Goal: Task Accomplishment & Management: Use online tool/utility

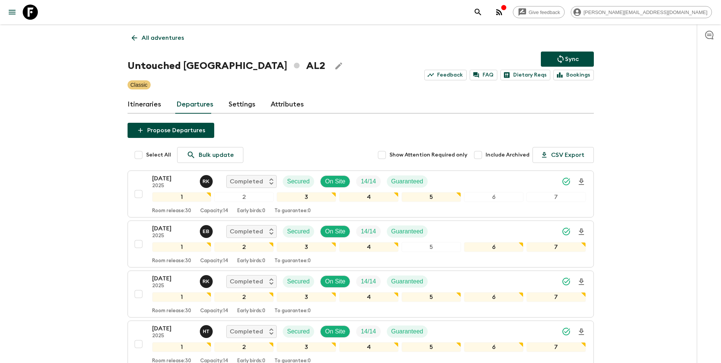
click at [157, 37] on p "All adventures" at bounding box center [163, 37] width 42 height 9
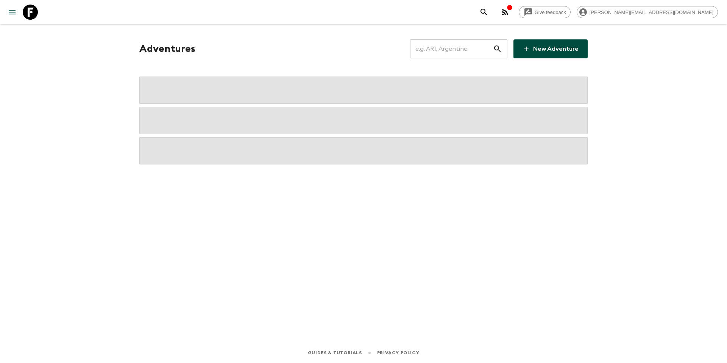
click at [449, 51] on input "text" at bounding box center [451, 48] width 83 height 21
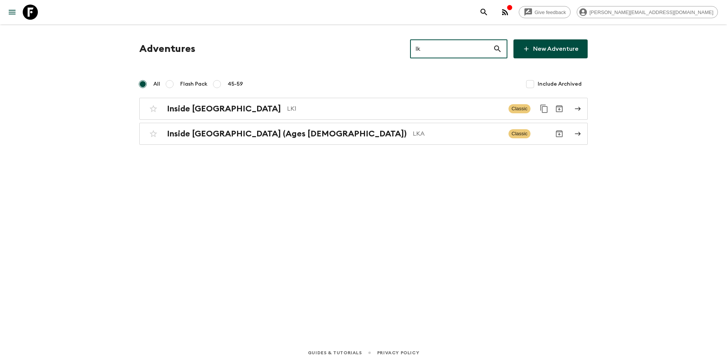
type input "lk1"
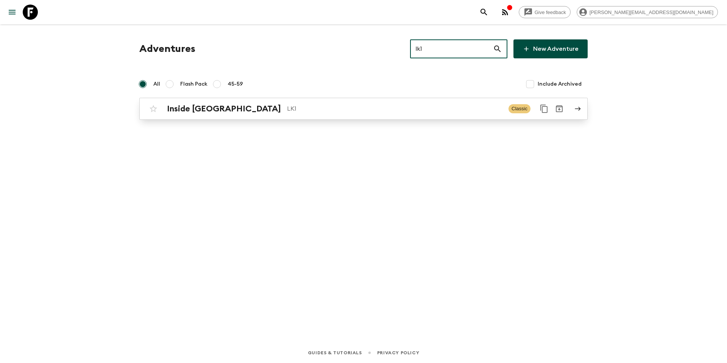
click at [337, 107] on p "LK1" at bounding box center [394, 108] width 215 height 9
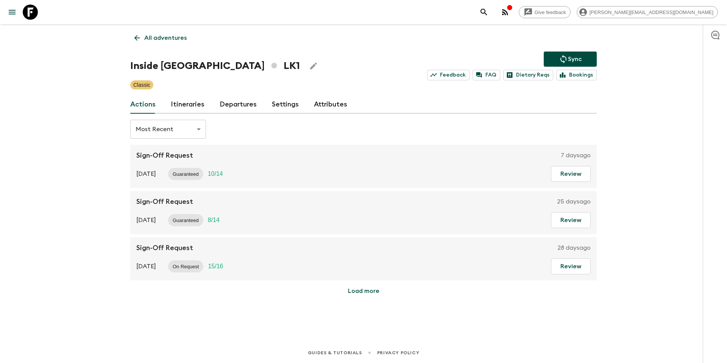
click at [234, 102] on link "Departures" at bounding box center [238, 104] width 37 height 18
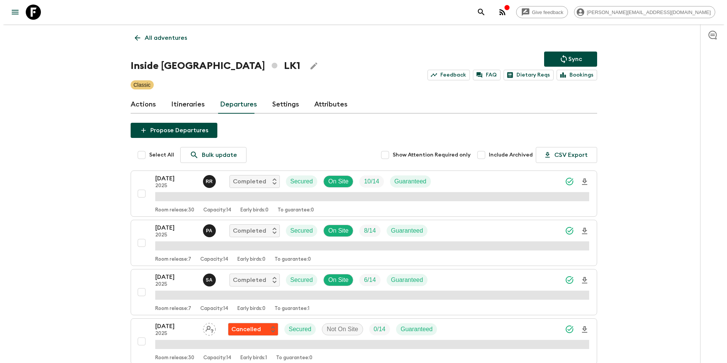
scroll to position [1621, 0]
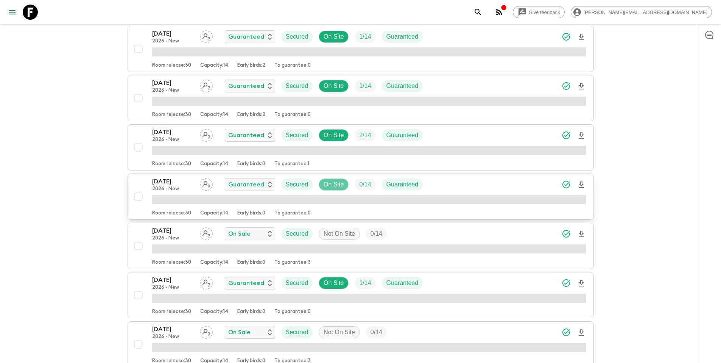
click at [335, 184] on p "On Site" at bounding box center [334, 184] width 20 height 9
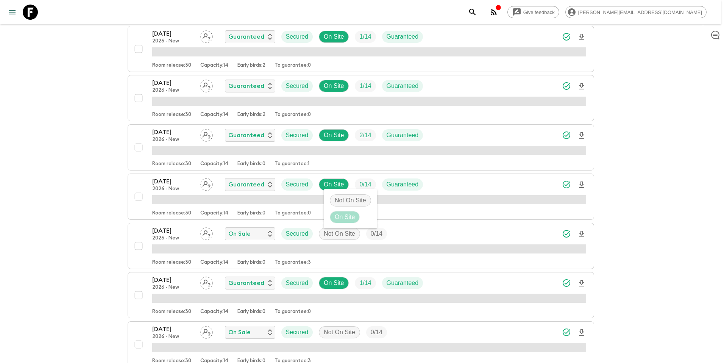
click at [336, 202] on p "Not On Site" at bounding box center [350, 200] width 31 height 9
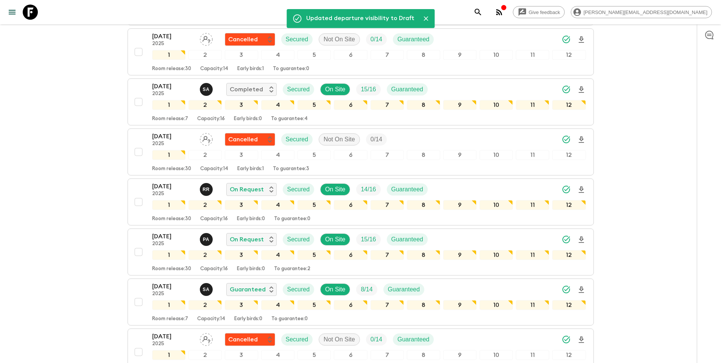
scroll to position [0, 0]
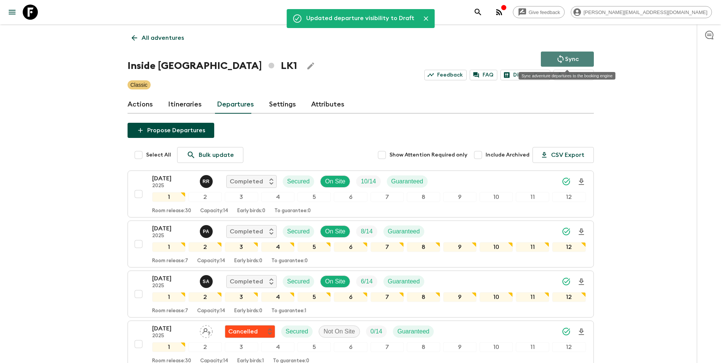
click at [574, 58] on p "Sync" at bounding box center [572, 59] width 14 height 9
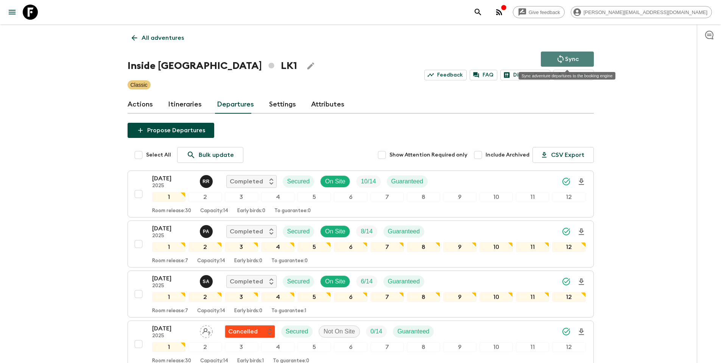
drag, startPoint x: 571, startPoint y: 58, endPoint x: 481, endPoint y: 55, distance: 90.5
click at [571, 58] on p "Sync" at bounding box center [572, 59] width 14 height 9
click at [151, 36] on p "All adventures" at bounding box center [163, 37] width 42 height 9
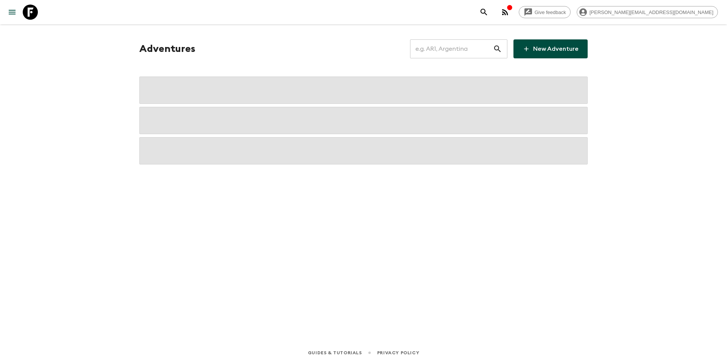
click at [450, 46] on input "text" at bounding box center [451, 48] width 83 height 21
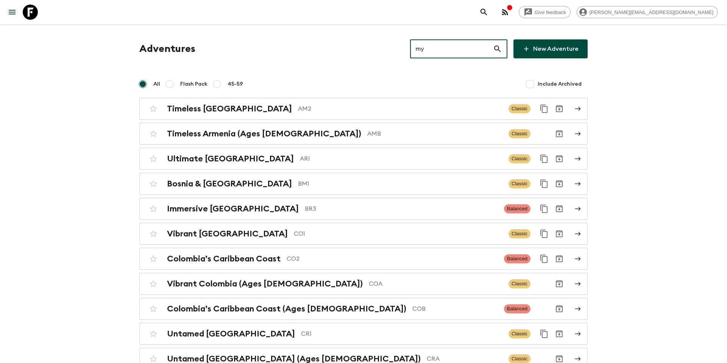
type input "my1"
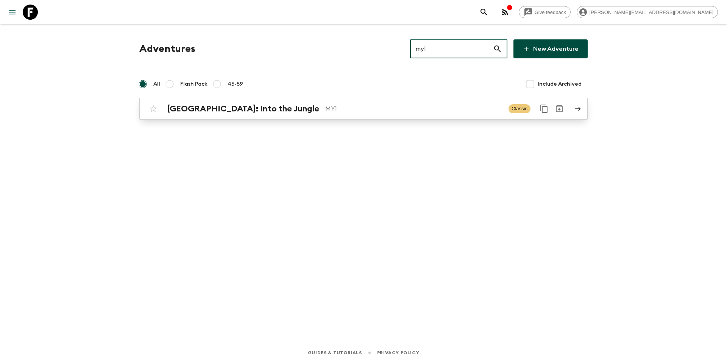
click at [349, 105] on p "MY1" at bounding box center [413, 108] width 177 height 9
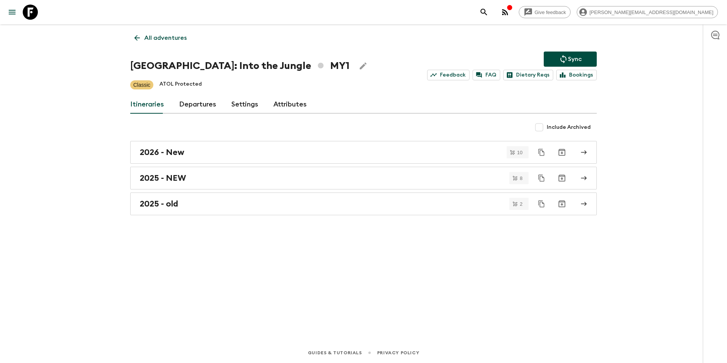
click at [192, 102] on link "Departures" at bounding box center [197, 104] width 37 height 18
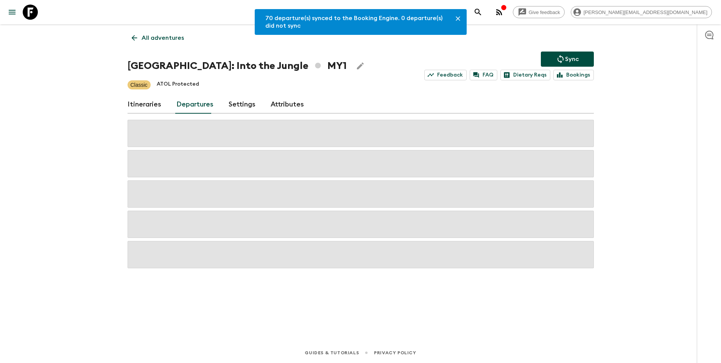
scroll to position [538, 0]
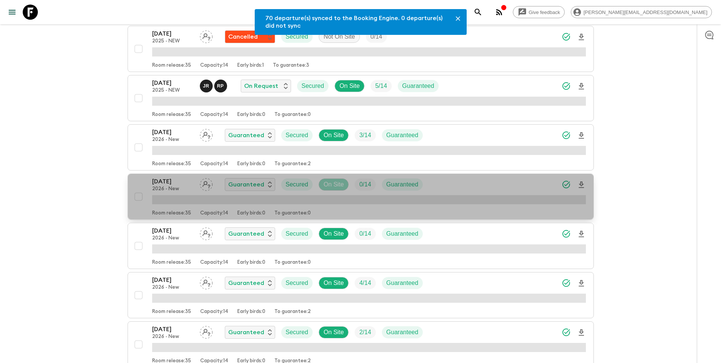
click at [338, 185] on p "On Site" at bounding box center [334, 184] width 20 height 9
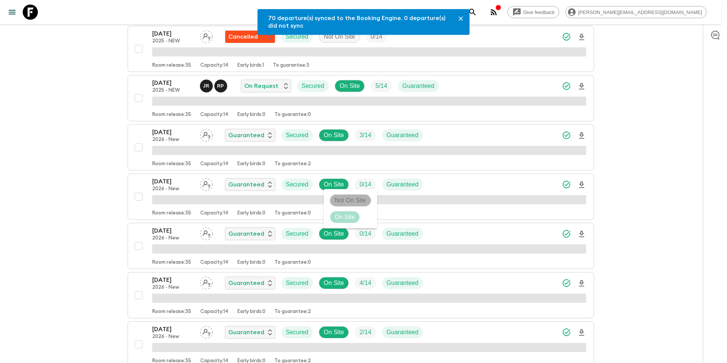
click at [338, 199] on p "Not On Site" at bounding box center [350, 200] width 31 height 9
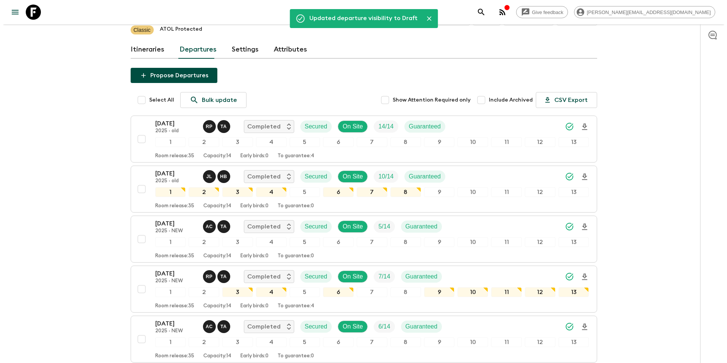
scroll to position [0, 0]
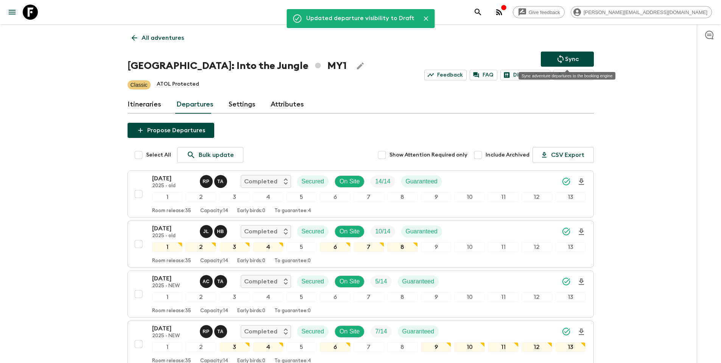
click at [570, 58] on p "Sync" at bounding box center [572, 59] width 14 height 9
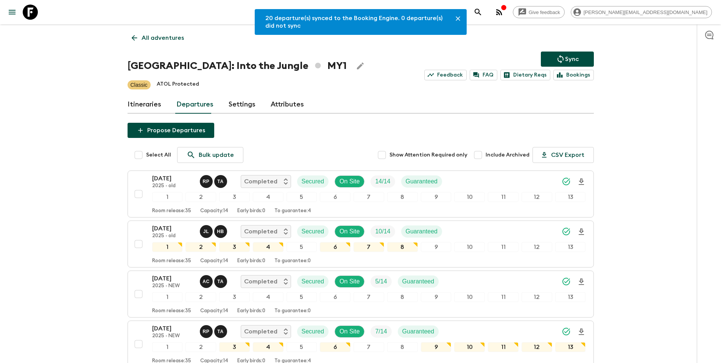
click at [159, 41] on p "All adventures" at bounding box center [163, 37] width 42 height 9
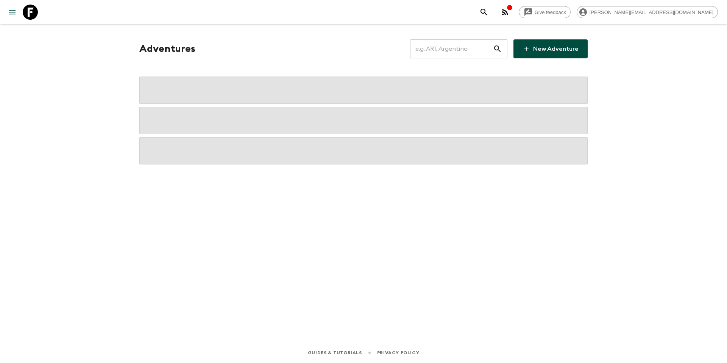
click at [457, 54] on input "text" at bounding box center [451, 48] width 83 height 21
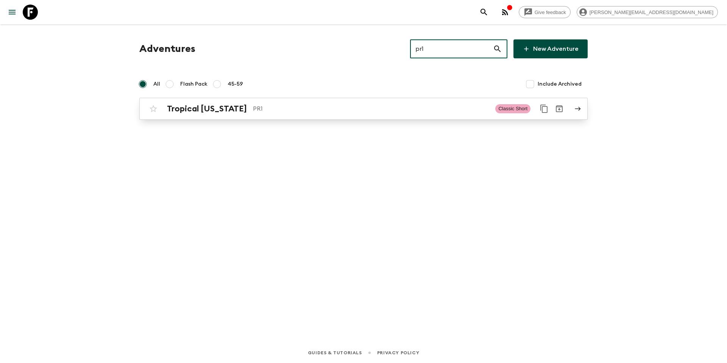
type input "pr1"
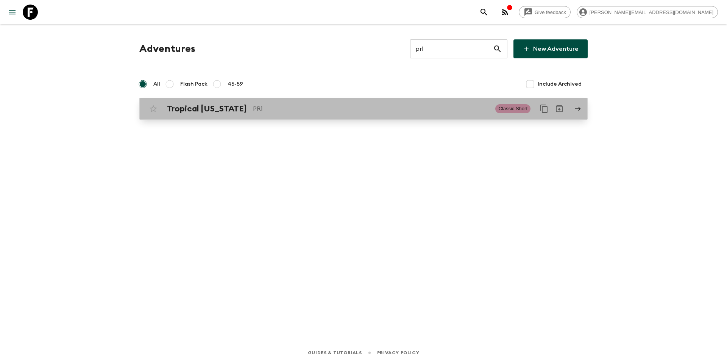
click at [392, 110] on p "PR1" at bounding box center [371, 108] width 236 height 9
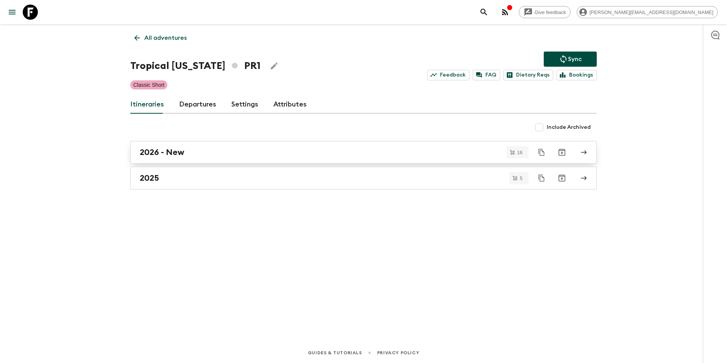
click at [199, 153] on div "2026 - New" at bounding box center [356, 152] width 433 height 10
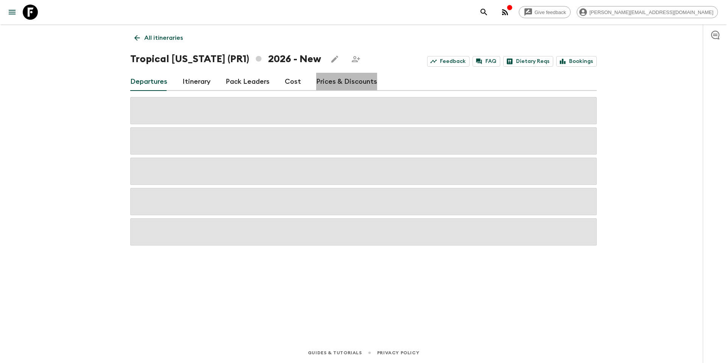
click at [343, 86] on link "Prices & Discounts" at bounding box center [346, 82] width 61 height 18
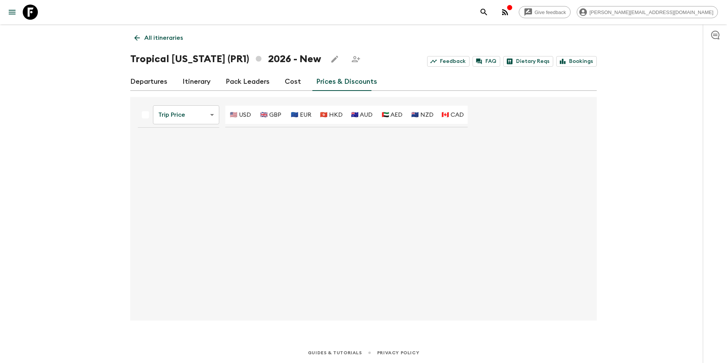
click at [290, 80] on link "Cost" at bounding box center [293, 82] width 16 height 18
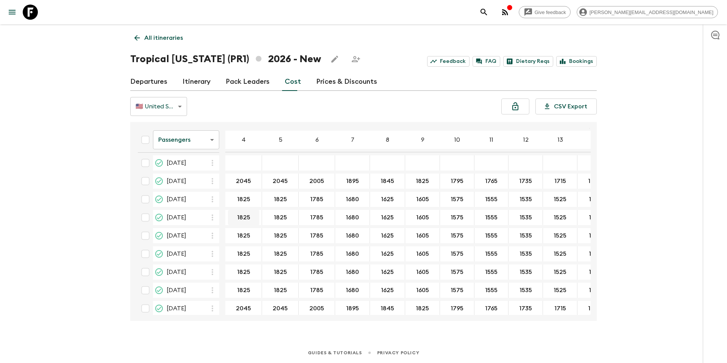
scroll to position [137, 0]
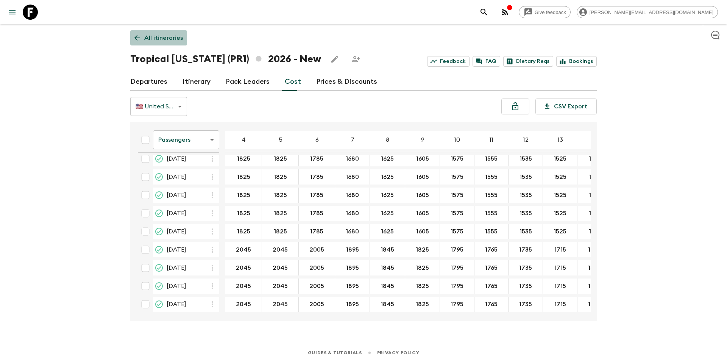
click at [169, 36] on p "All itineraries" at bounding box center [163, 37] width 39 height 9
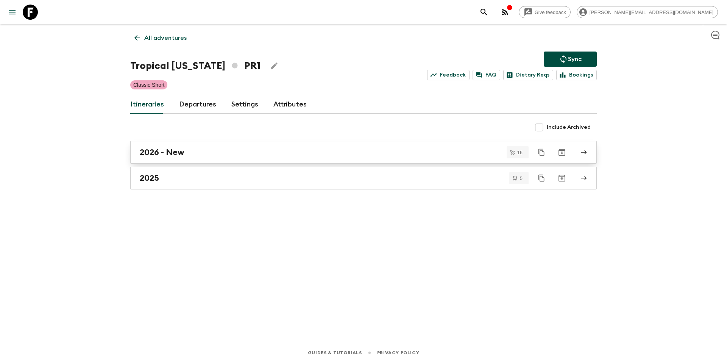
click at [214, 156] on div "2026 - New" at bounding box center [356, 152] width 433 height 10
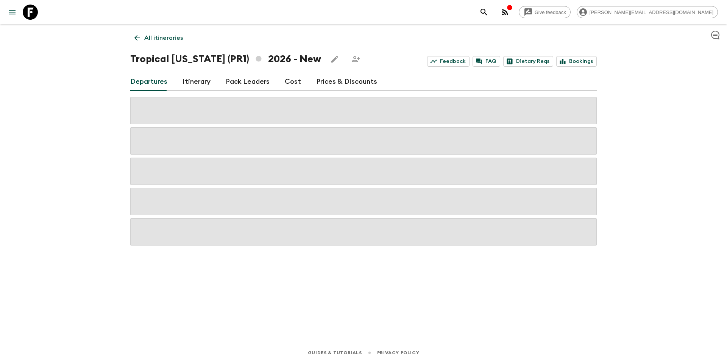
click at [330, 83] on link "Prices & Discounts" at bounding box center [346, 82] width 61 height 18
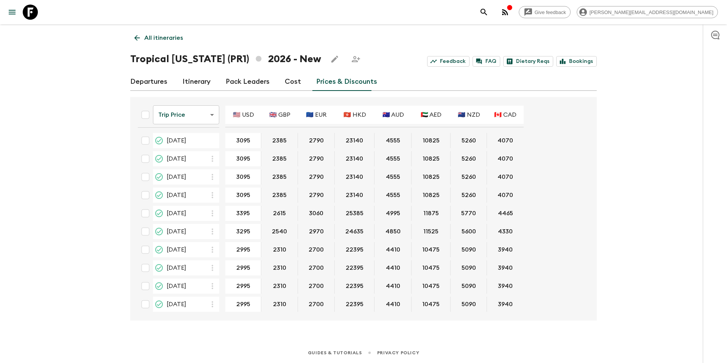
click at [291, 82] on link "Cost" at bounding box center [293, 82] width 16 height 18
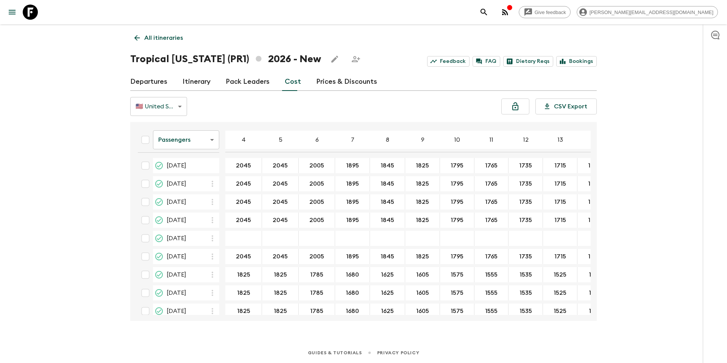
click at [170, 40] on p "All itineraries" at bounding box center [163, 37] width 39 height 9
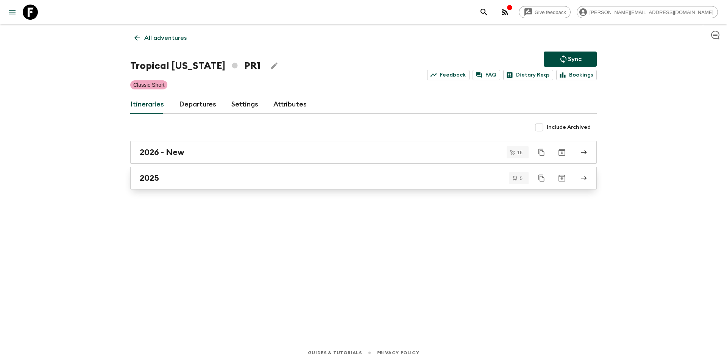
click at [234, 180] on div "2025" at bounding box center [356, 178] width 433 height 10
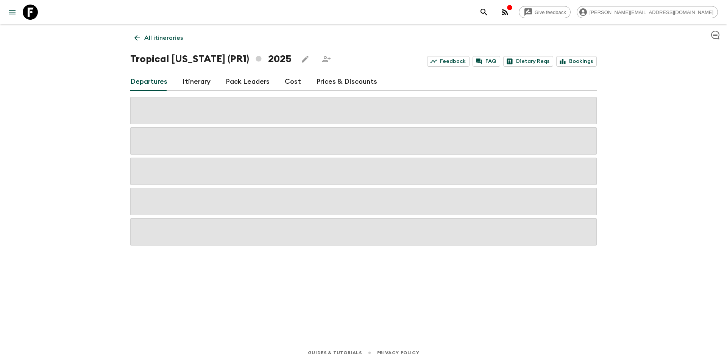
click at [289, 81] on link "Cost" at bounding box center [293, 82] width 16 height 18
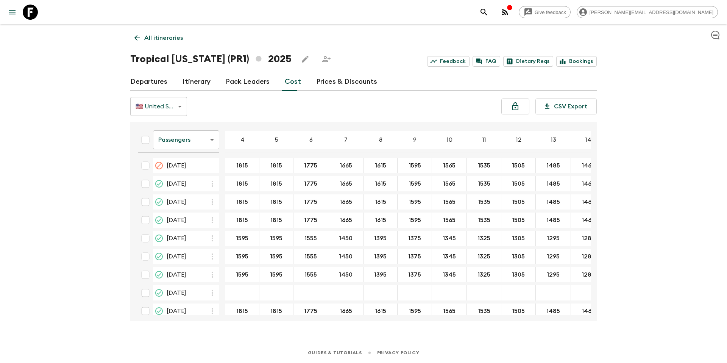
click at [157, 40] on p "All itineraries" at bounding box center [163, 37] width 39 height 9
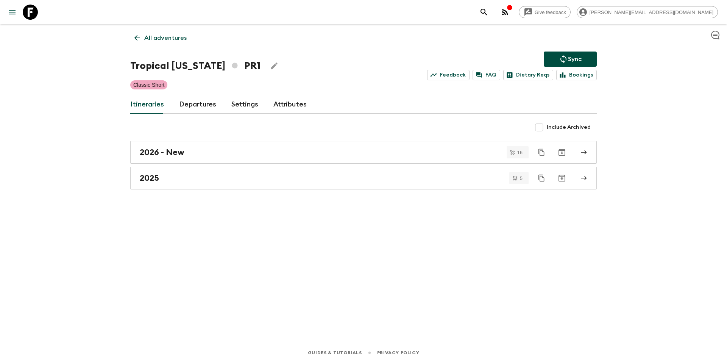
click at [176, 39] on p "All adventures" at bounding box center [165, 37] width 42 height 9
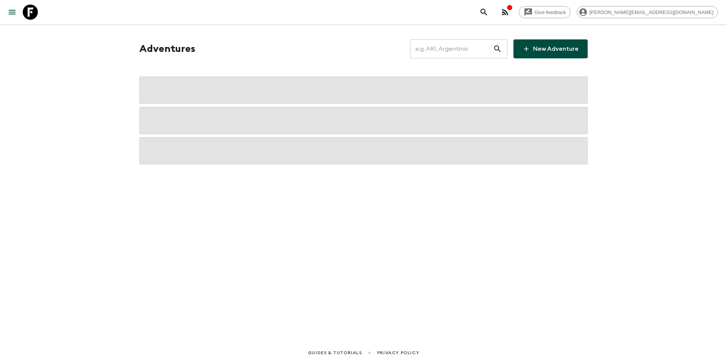
click at [464, 47] on input "text" at bounding box center [451, 48] width 83 height 21
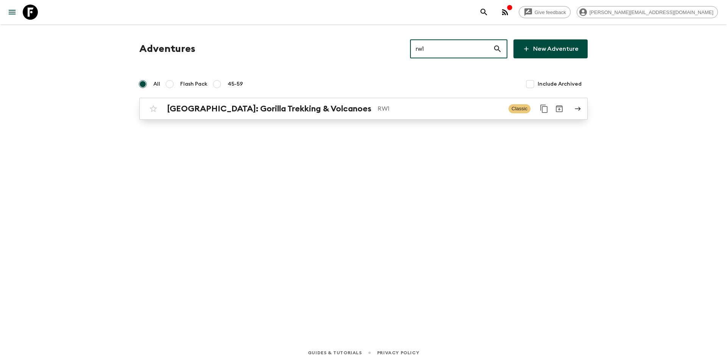
type input "rw1"
click at [322, 114] on div "[GEOGRAPHIC_DATA]: Gorilla Trekking & Volcanoes RW1 Classic" at bounding box center [349, 108] width 406 height 15
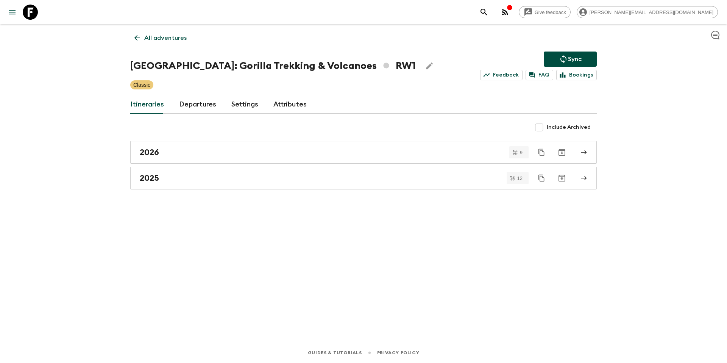
click at [197, 106] on link "Departures" at bounding box center [197, 104] width 37 height 18
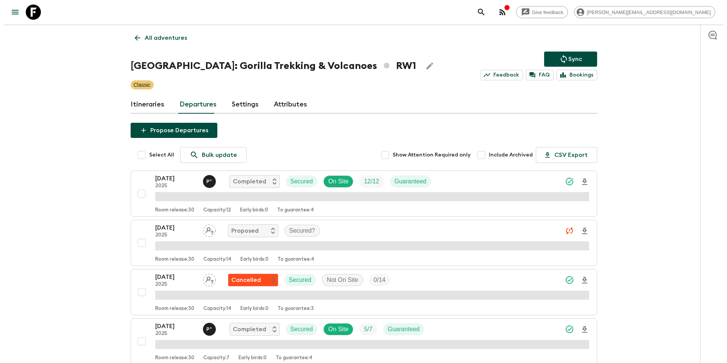
scroll to position [637, 0]
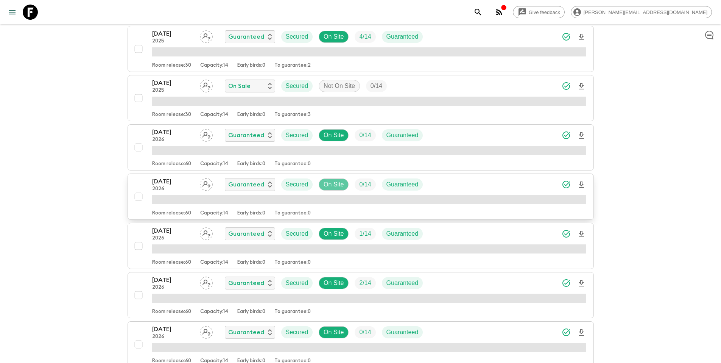
click at [343, 187] on p "On Site" at bounding box center [334, 184] width 20 height 9
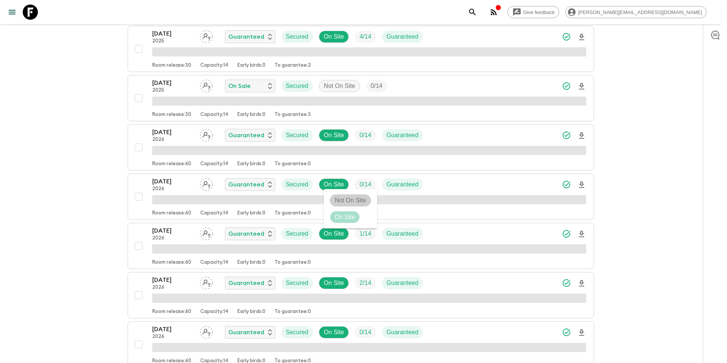
click at [350, 201] on p "Not On Site" at bounding box center [350, 200] width 31 height 9
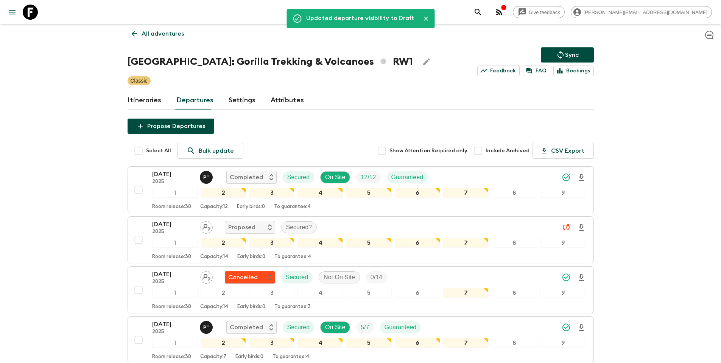
scroll to position [0, 0]
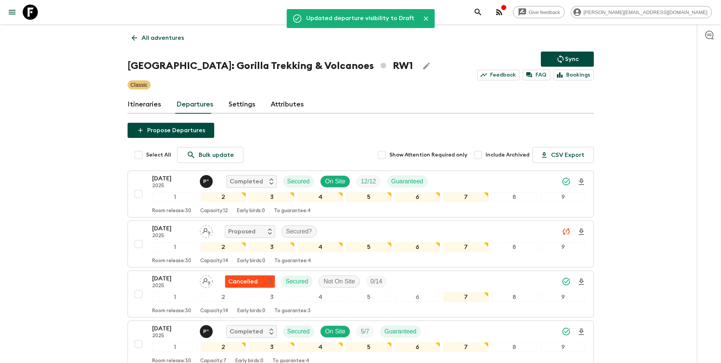
click at [570, 59] on p "Sync" at bounding box center [572, 59] width 14 height 9
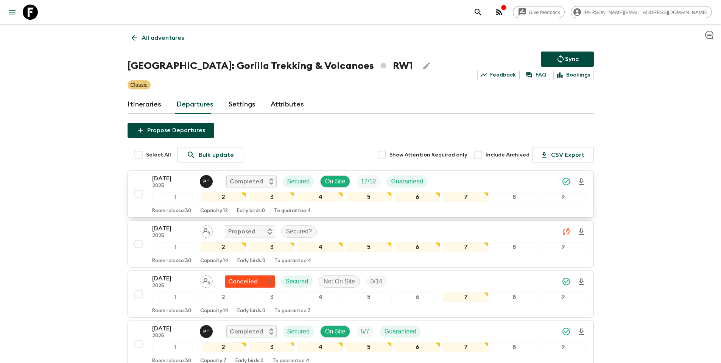
scroll to position [646, 0]
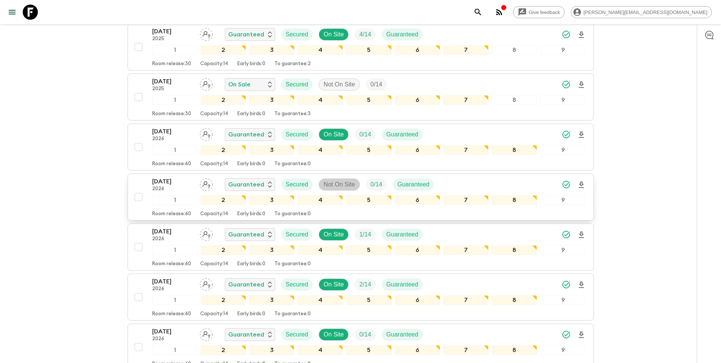
click at [342, 185] on p "Not On Site" at bounding box center [339, 184] width 31 height 9
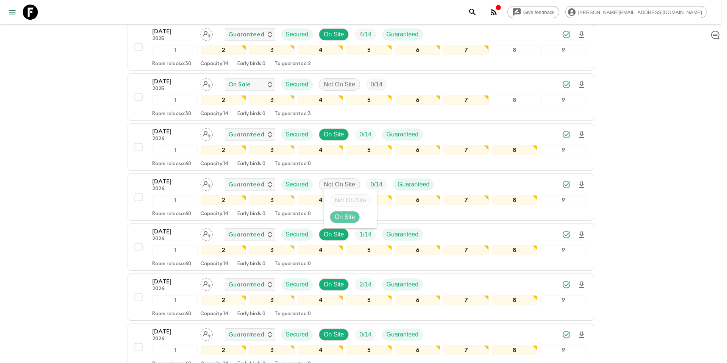
click at [344, 214] on p "On Site" at bounding box center [345, 216] width 20 height 9
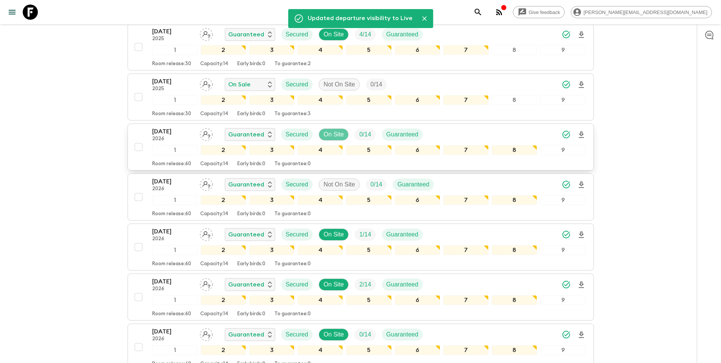
click at [338, 133] on p "On Site" at bounding box center [334, 134] width 20 height 9
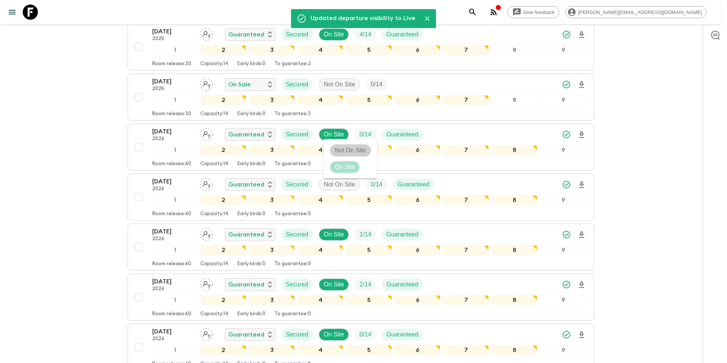
click at [343, 153] on p "Not On Site" at bounding box center [350, 150] width 31 height 9
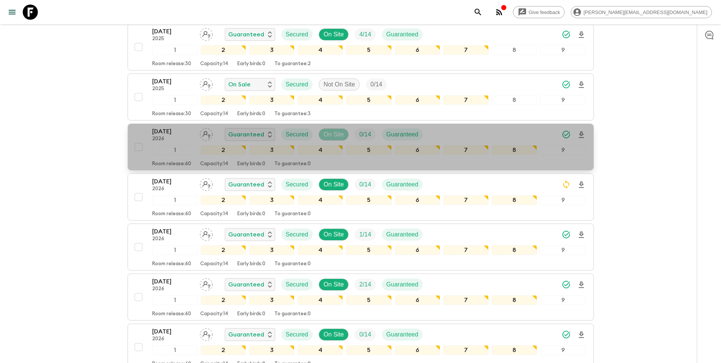
click at [338, 135] on p "On Site" at bounding box center [334, 134] width 20 height 9
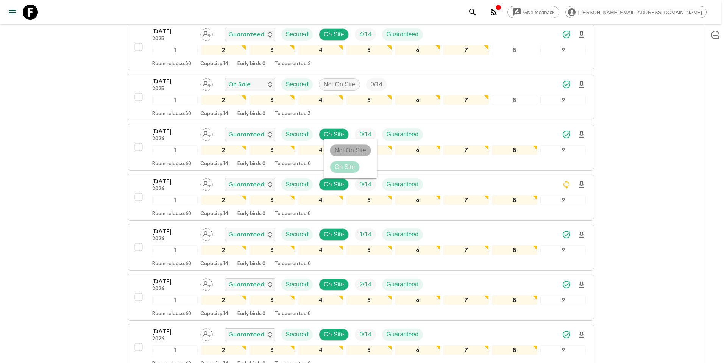
click at [345, 151] on p "Not On Site" at bounding box center [350, 150] width 31 height 9
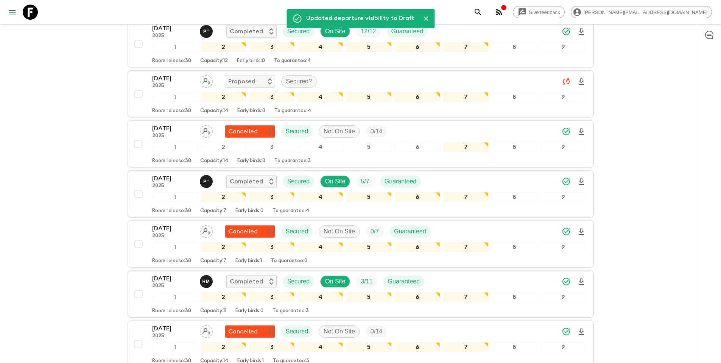
scroll to position [0, 0]
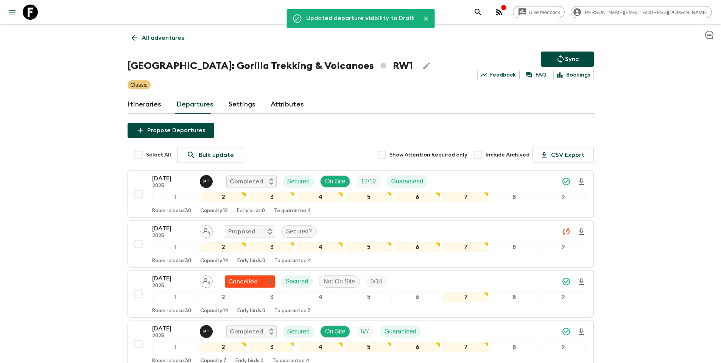
click at [578, 58] on p "Sync" at bounding box center [572, 59] width 14 height 9
